Goal: Task Accomplishment & Management: Use online tool/utility

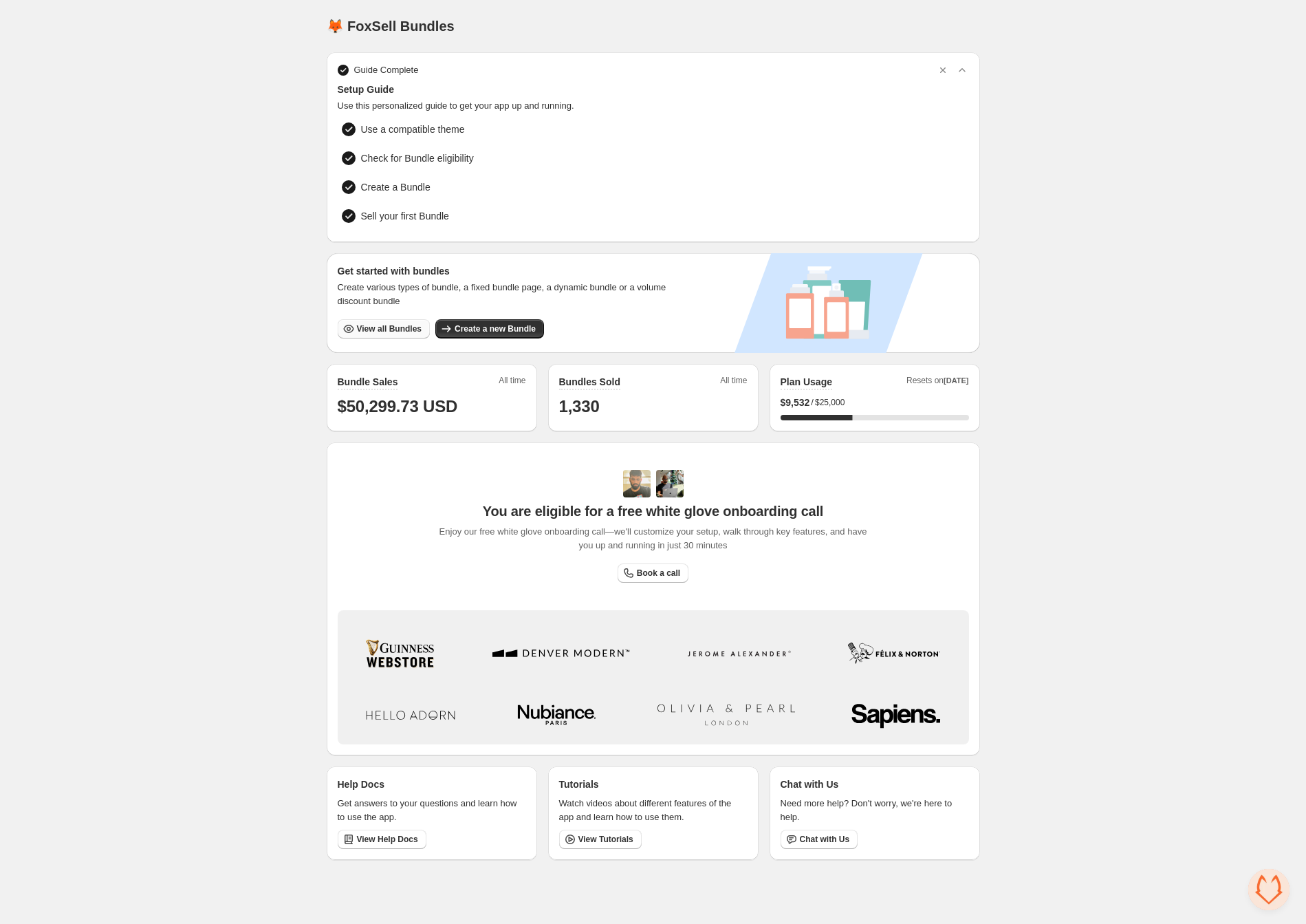
click at [384, 328] on span "View all Bundles" at bounding box center [389, 329] width 65 height 11
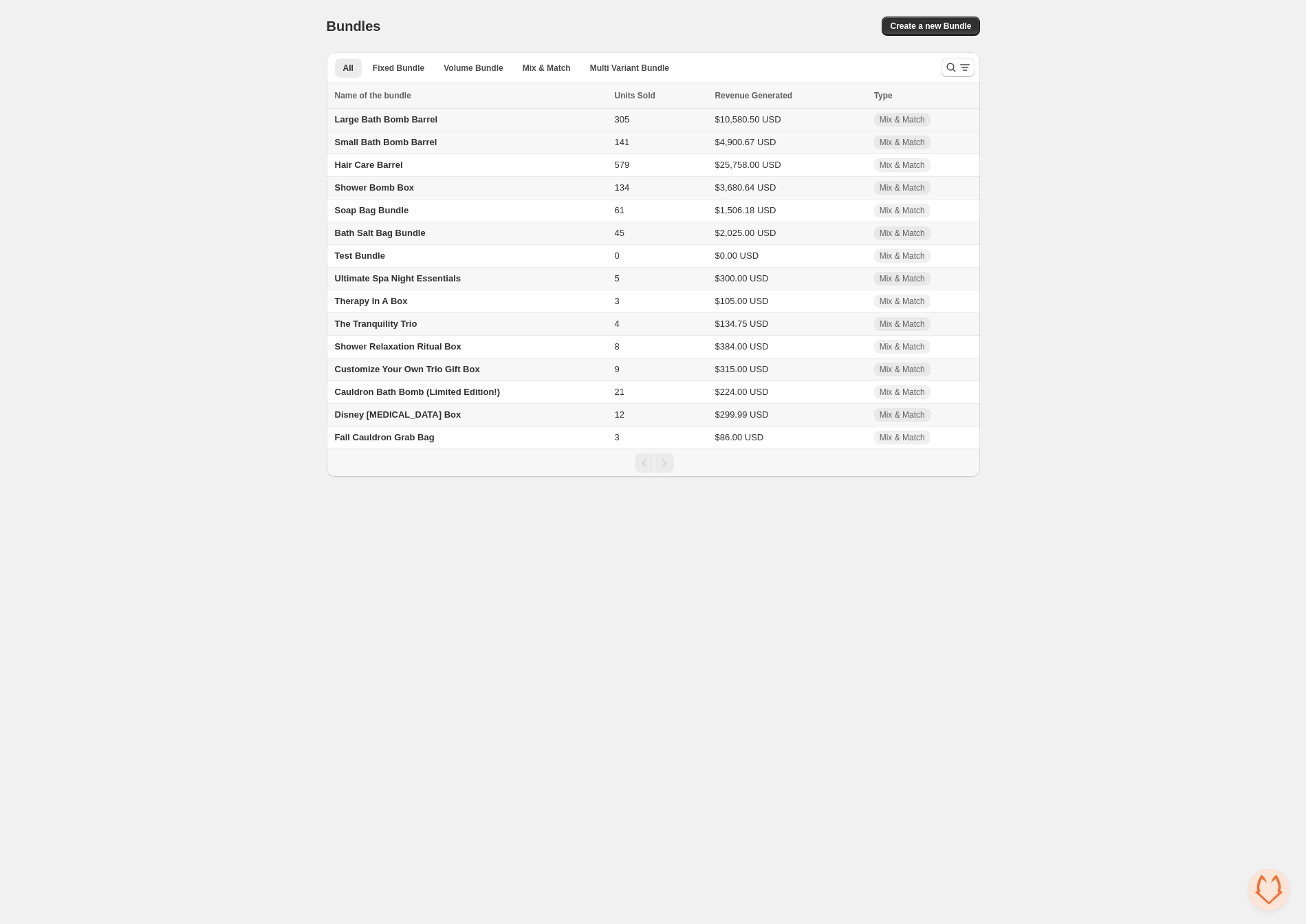
click at [381, 123] on span "Large Bath Bomb Barrel" at bounding box center [387, 119] width 103 height 10
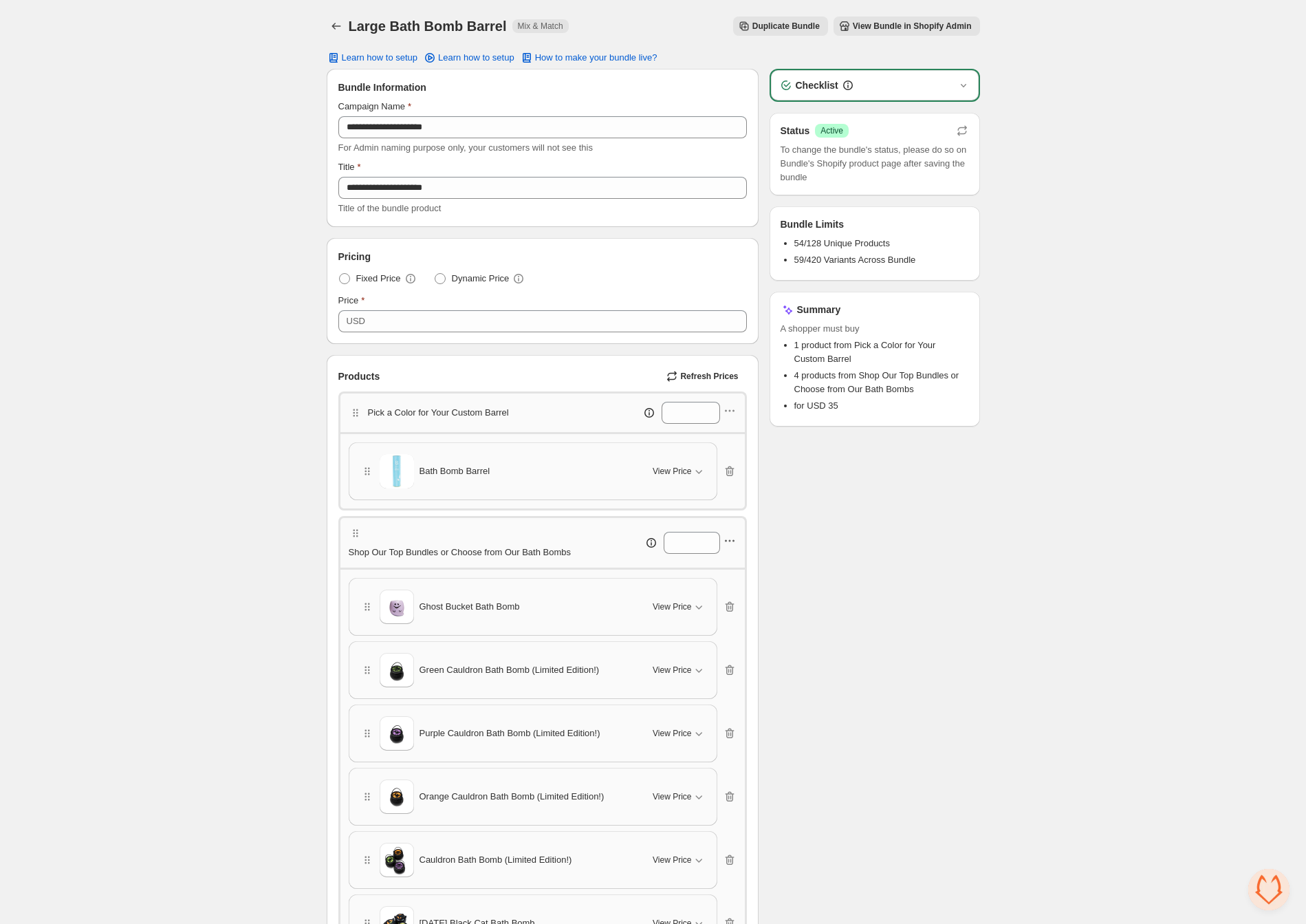
click at [736, 547] on icon "button" at bounding box center [730, 541] width 14 height 14
click at [734, 593] on span "Edit products" at bounding box center [737, 593] width 74 height 14
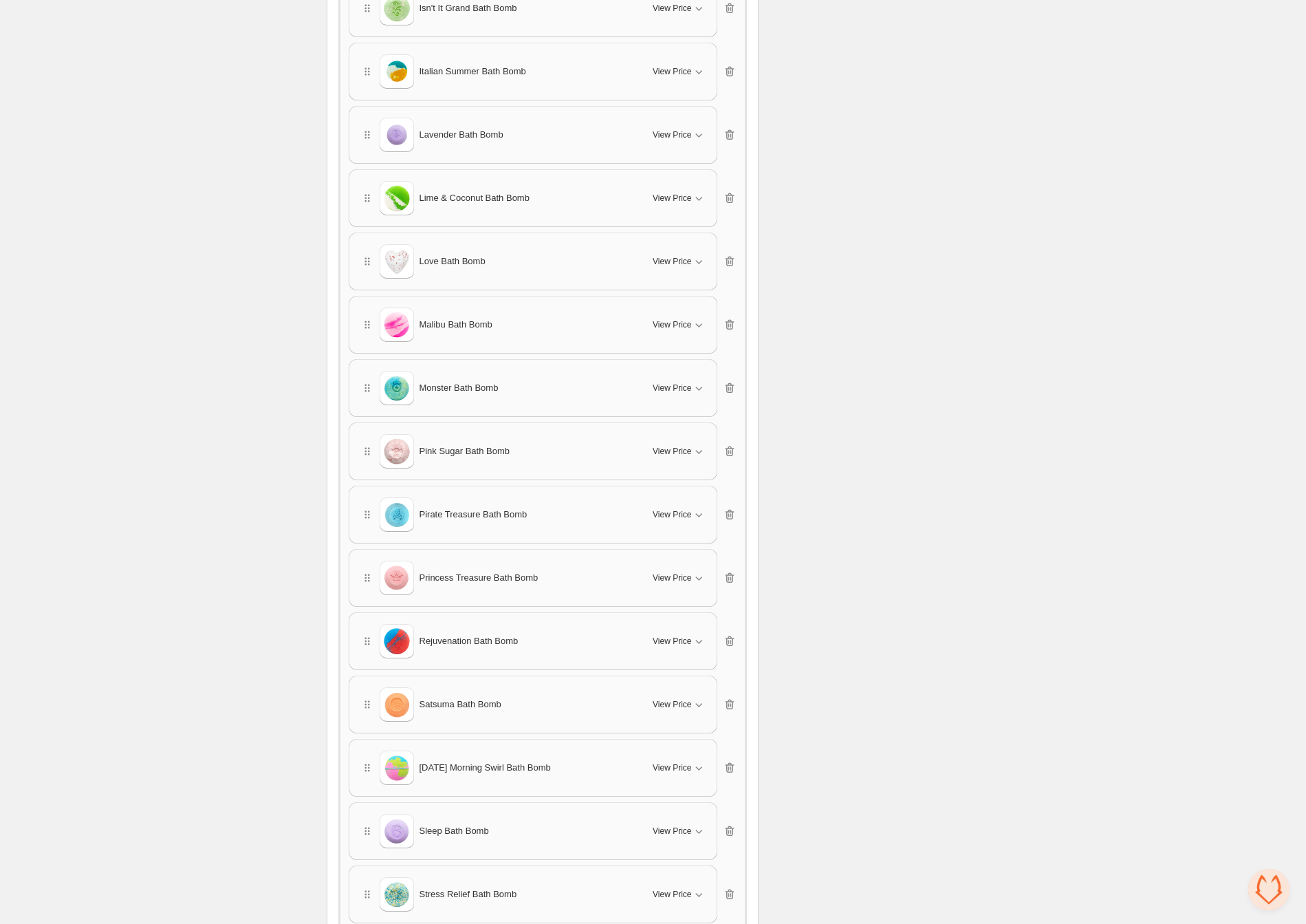
scroll to position [2943, 0]
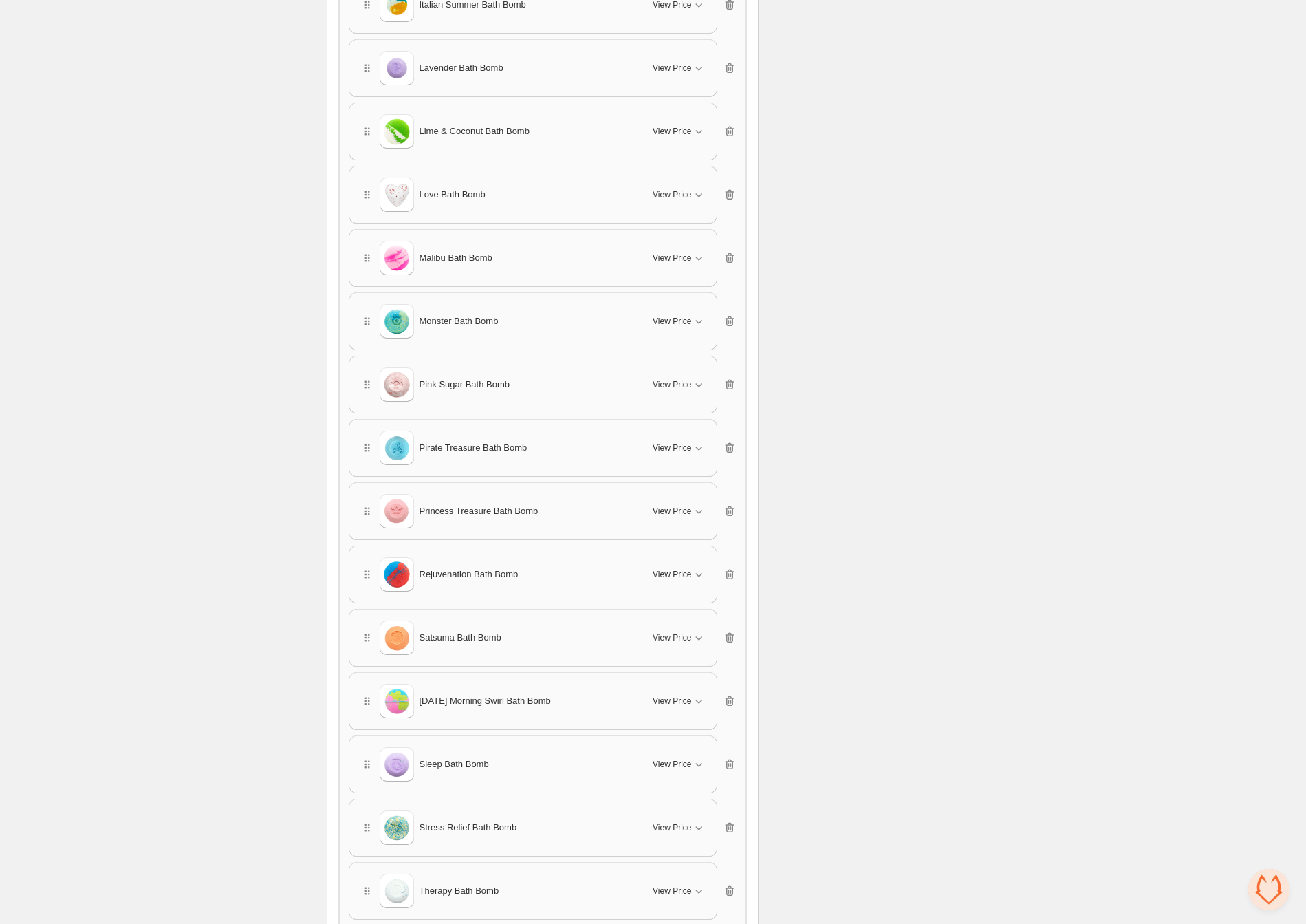
drag, startPoint x: 364, startPoint y: 583, endPoint x: 370, endPoint y: 406, distance: 177.1
drag, startPoint x: 359, startPoint y: 553, endPoint x: 464, endPoint y: 424, distance: 166.3
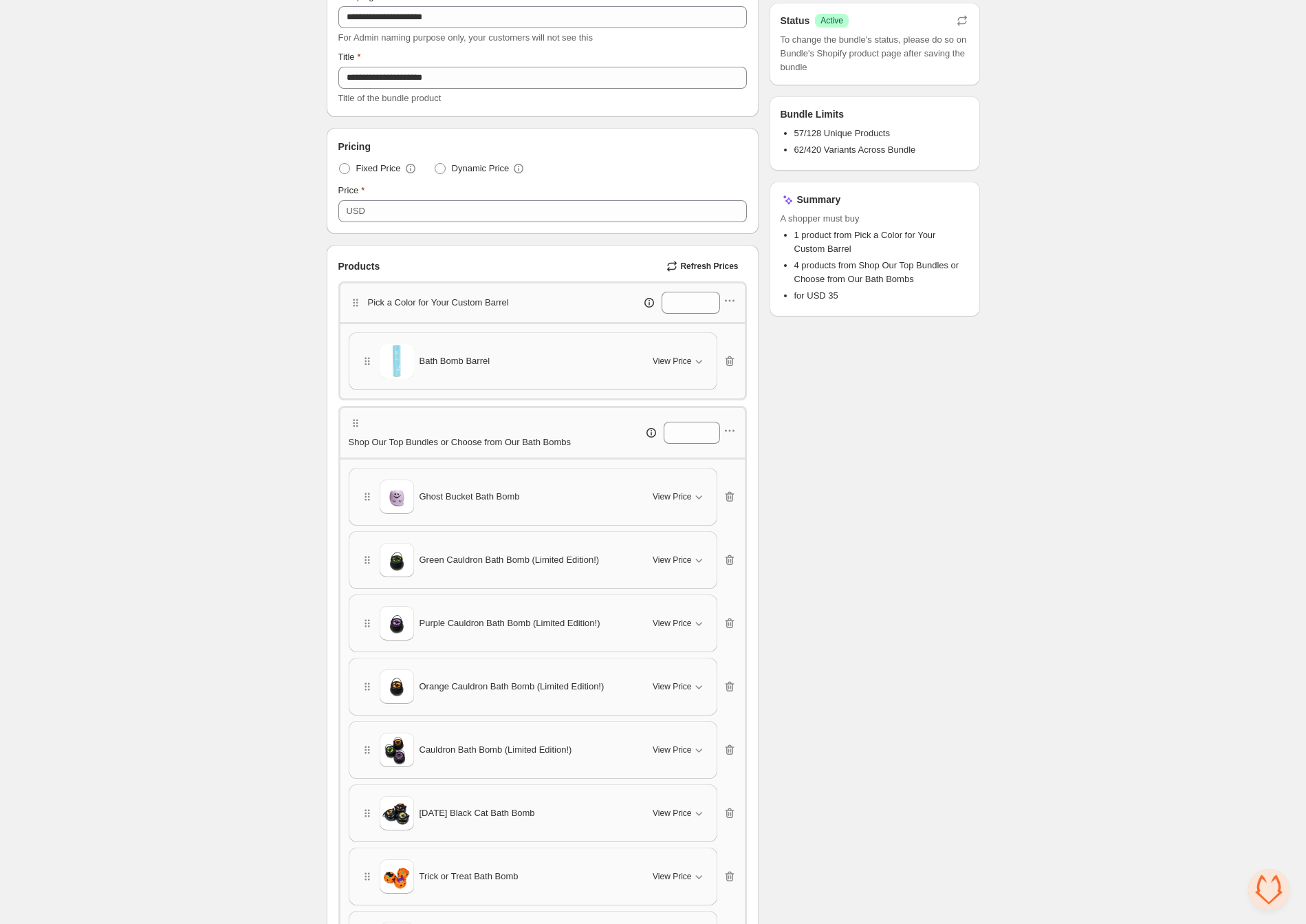
scroll to position [0, 0]
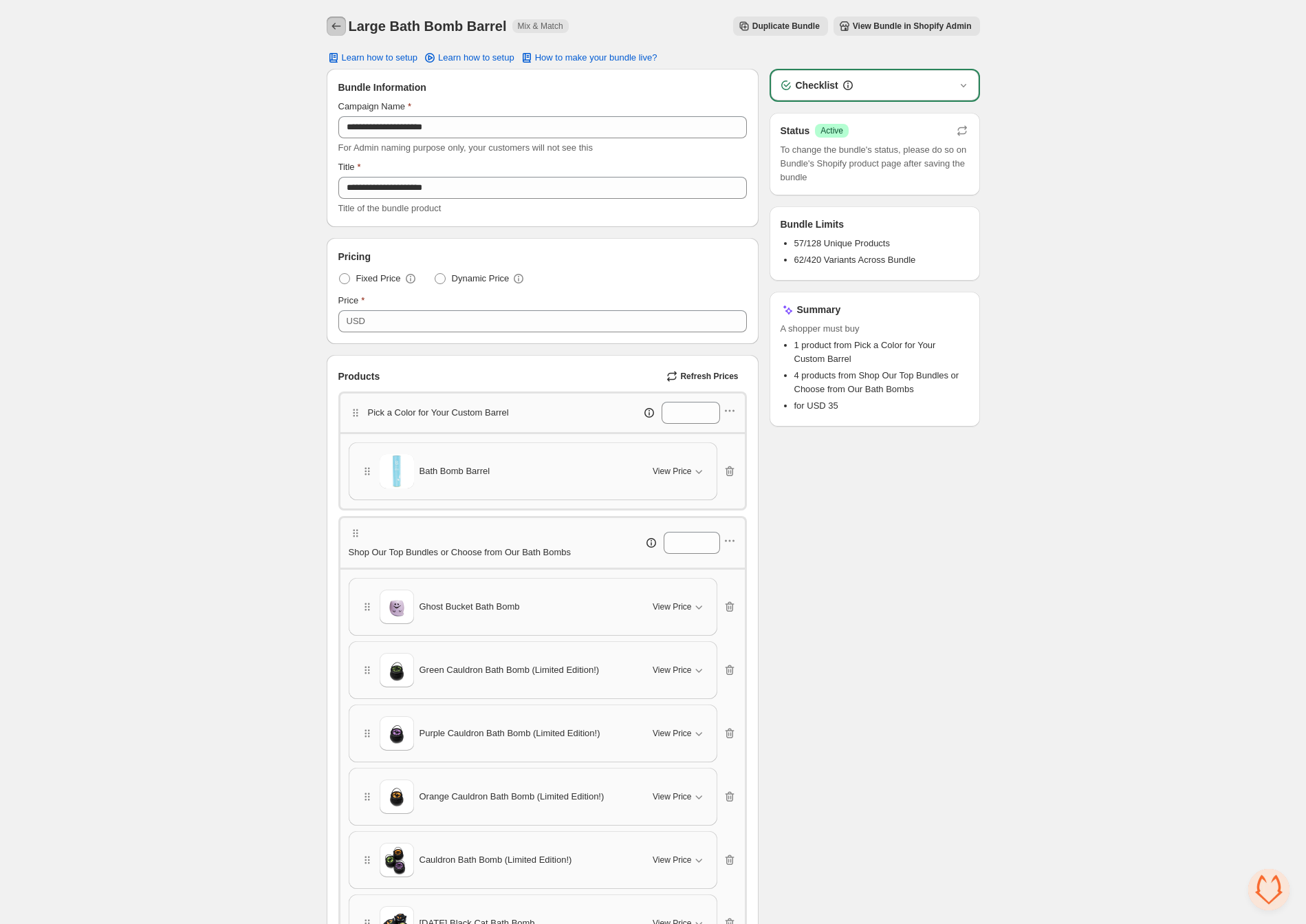
click at [335, 27] on icon "Back" at bounding box center [337, 27] width 14 height 14
